Goal: Check status

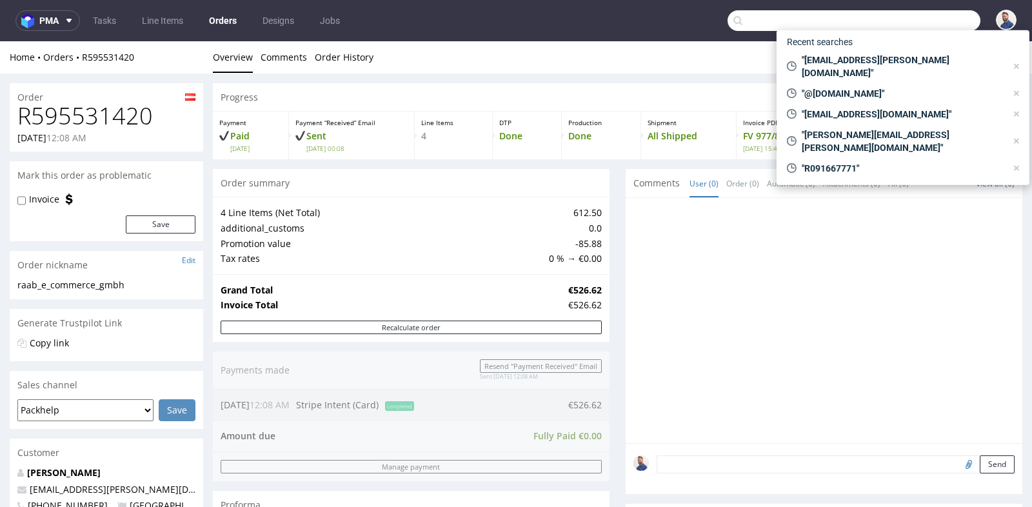
scroll to position [580, 0]
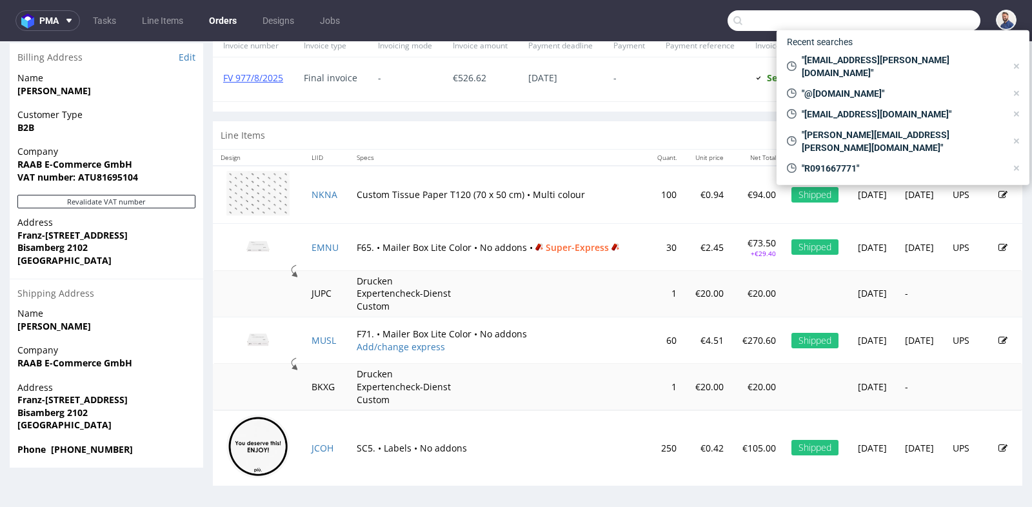
click at [912, 18] on input "text" at bounding box center [853, 20] width 253 height 21
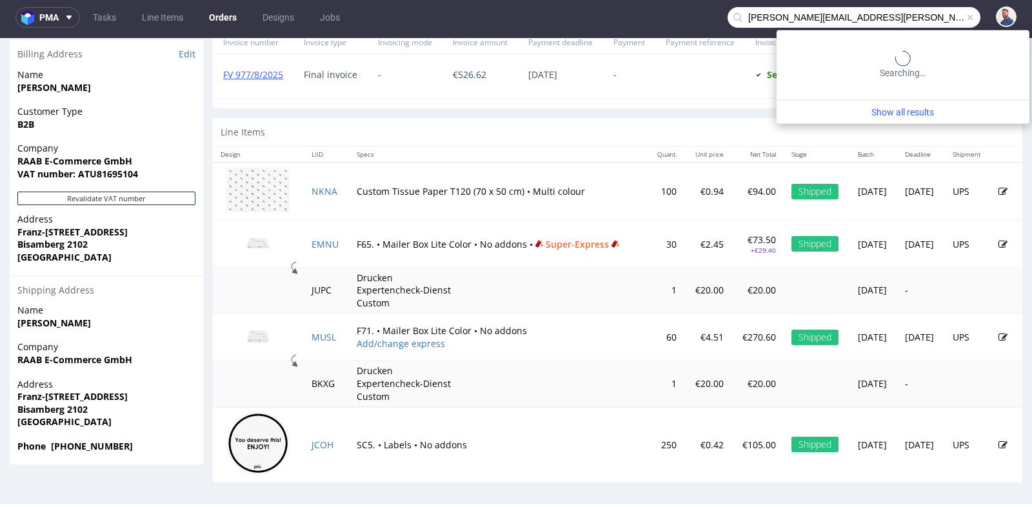
type input "[PERSON_NAME][EMAIL_ADDRESS][PERSON_NAME][DOMAIN_NAME]"
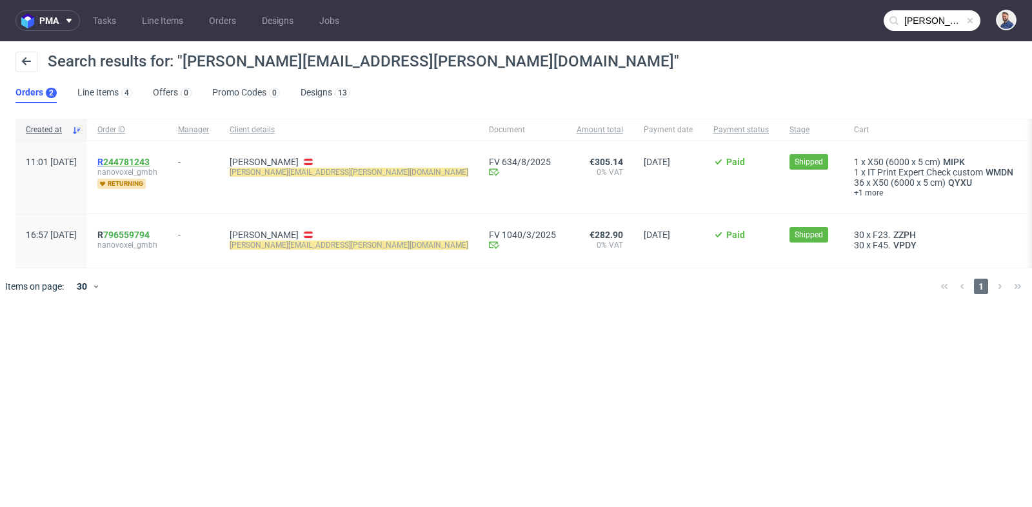
click at [150, 161] on link "244781243" at bounding box center [126, 162] width 46 height 10
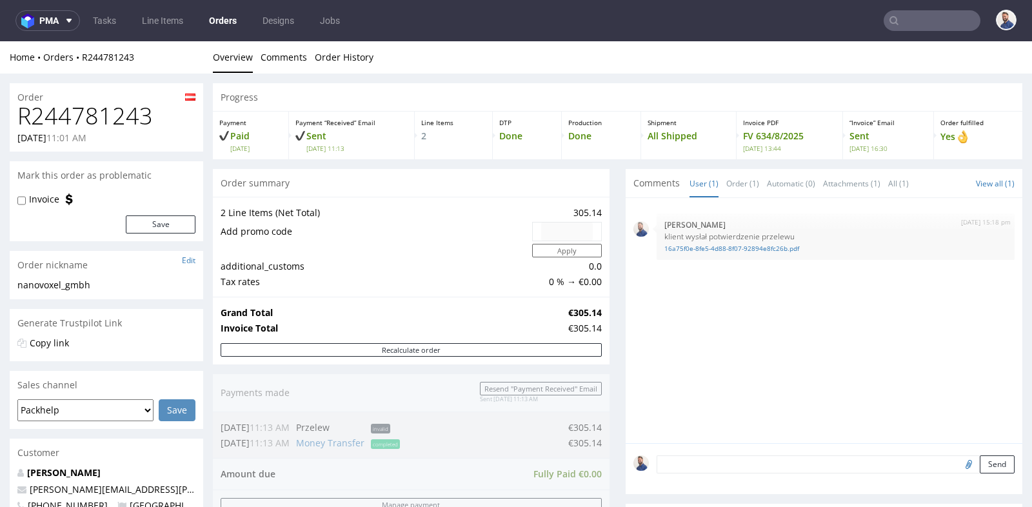
click at [604, 280] on div "Progress Payment Paid [DATE] Payment “Received” Email Sent [DATE] 11:13 Line It…" at bounding box center [617, 505] width 809 height 844
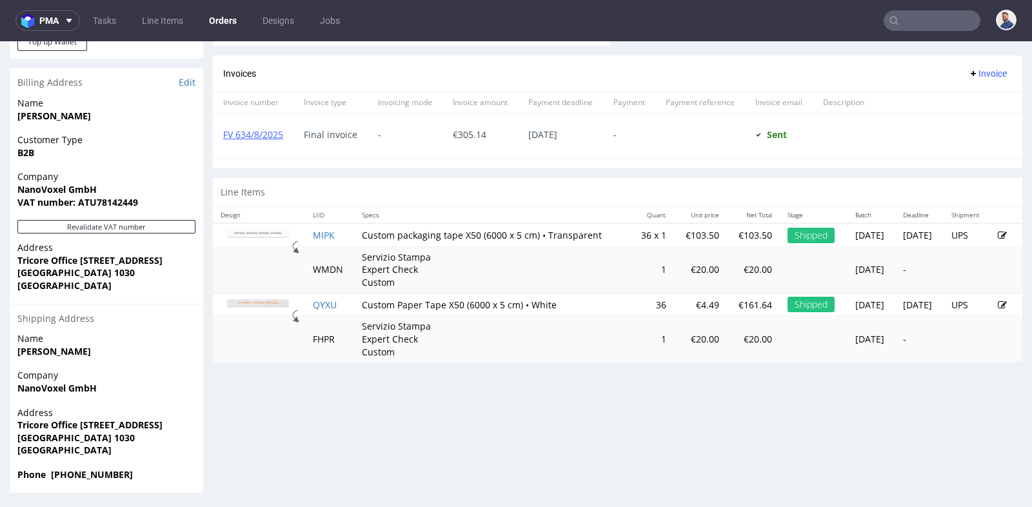
scroll to position [3, 0]
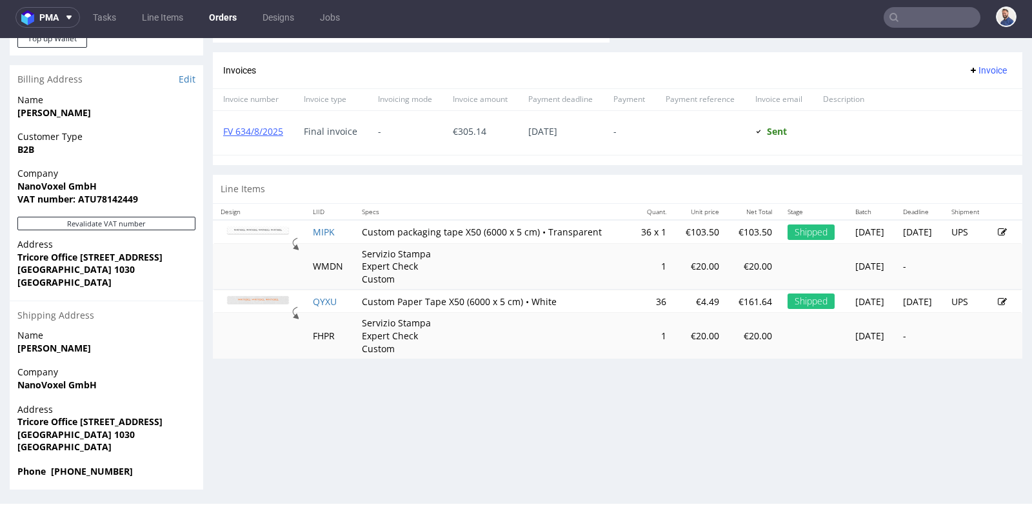
click at [245, 295] on img at bounding box center [258, 300] width 64 height 10
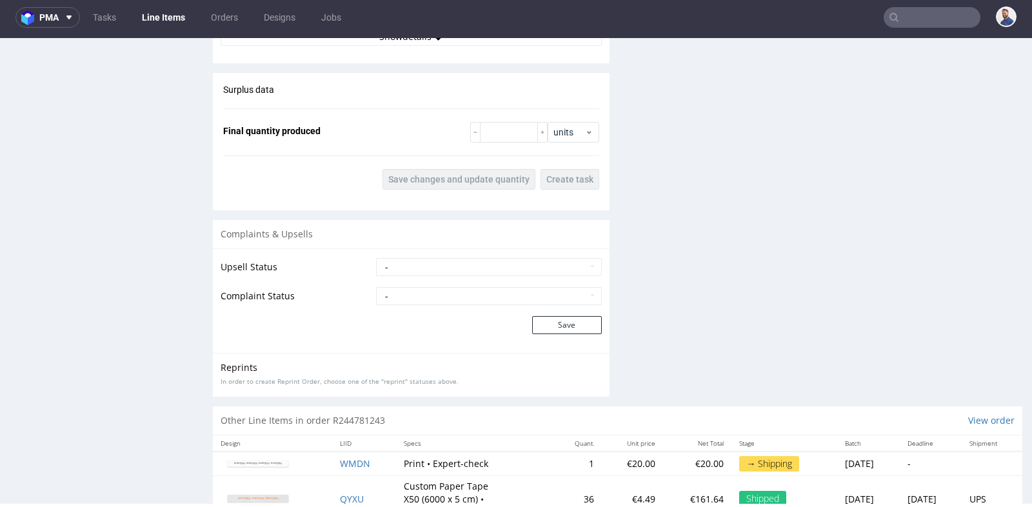
scroll to position [1486, 0]
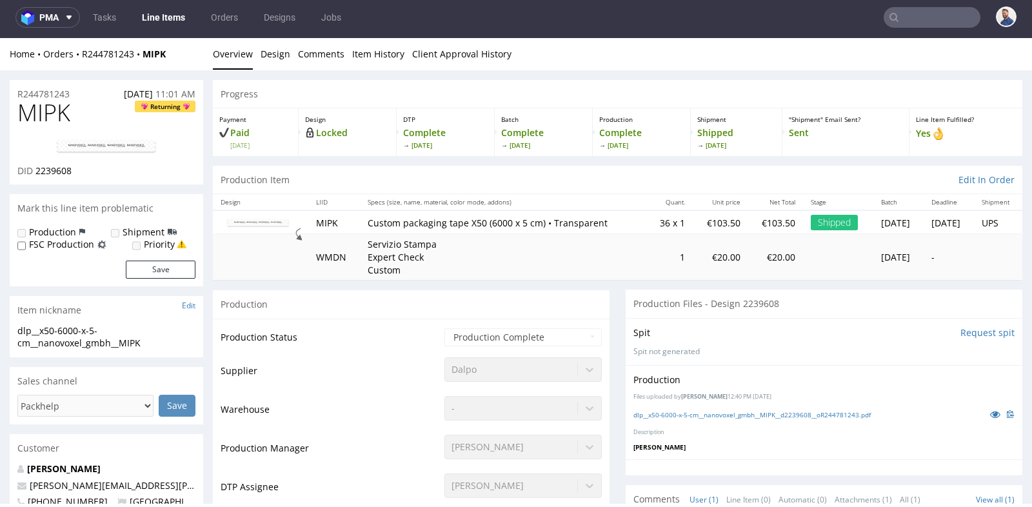
scroll to position [0, 0]
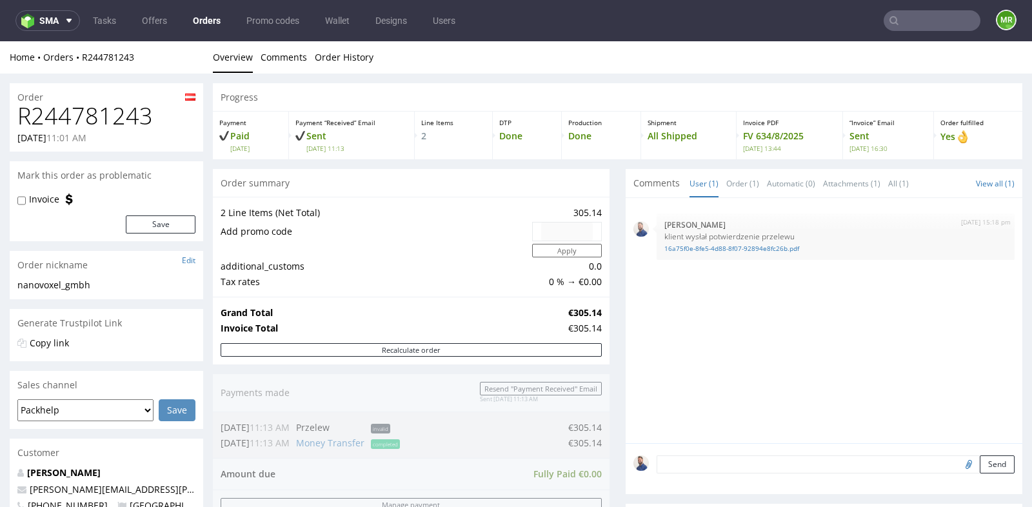
click at [614, 251] on div "Progress Payment Paid [DATE] Payment “Received” Email Sent [DATE] 11:13 Line It…" at bounding box center [617, 505] width 809 height 844
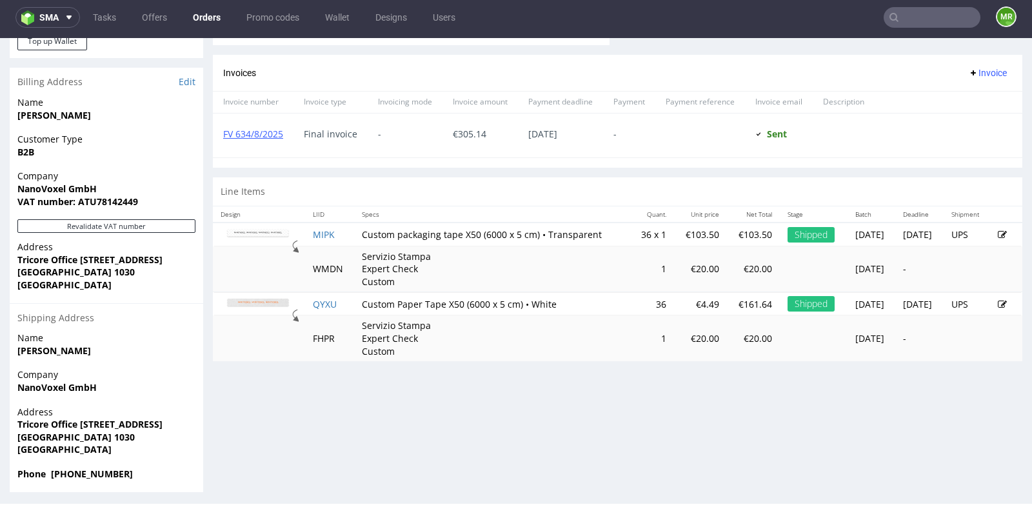
scroll to position [555, 0]
